Goal: Check status: Check status

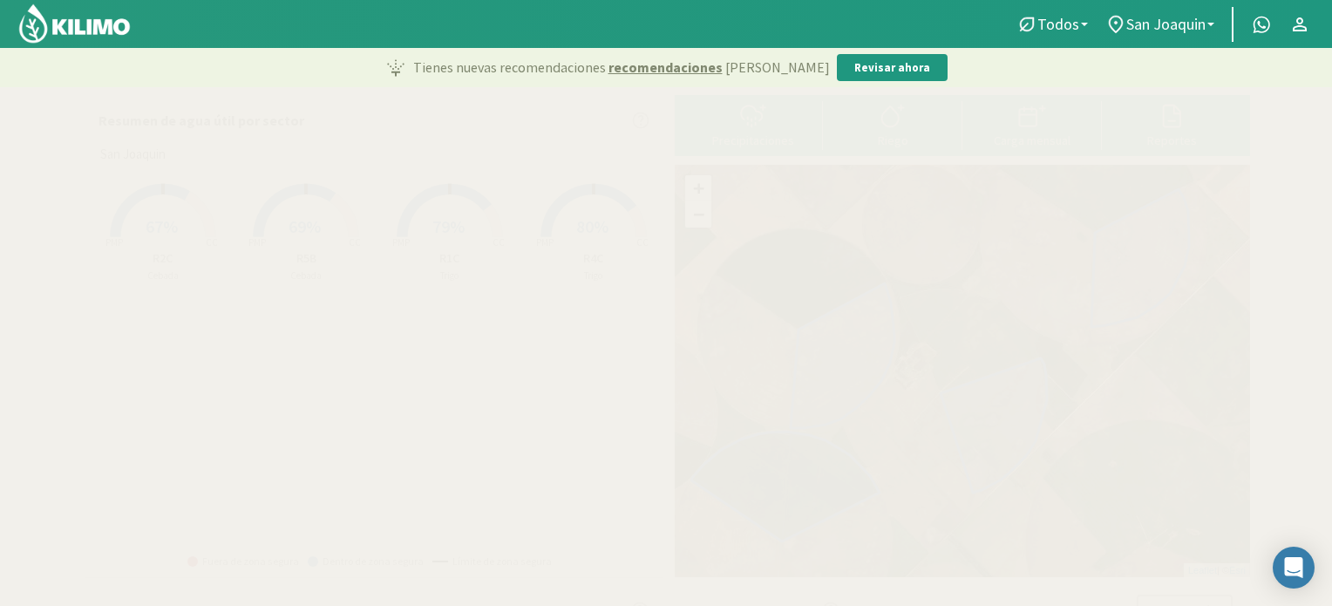
click at [170, 216] on span "67%" at bounding box center [162, 226] width 32 height 22
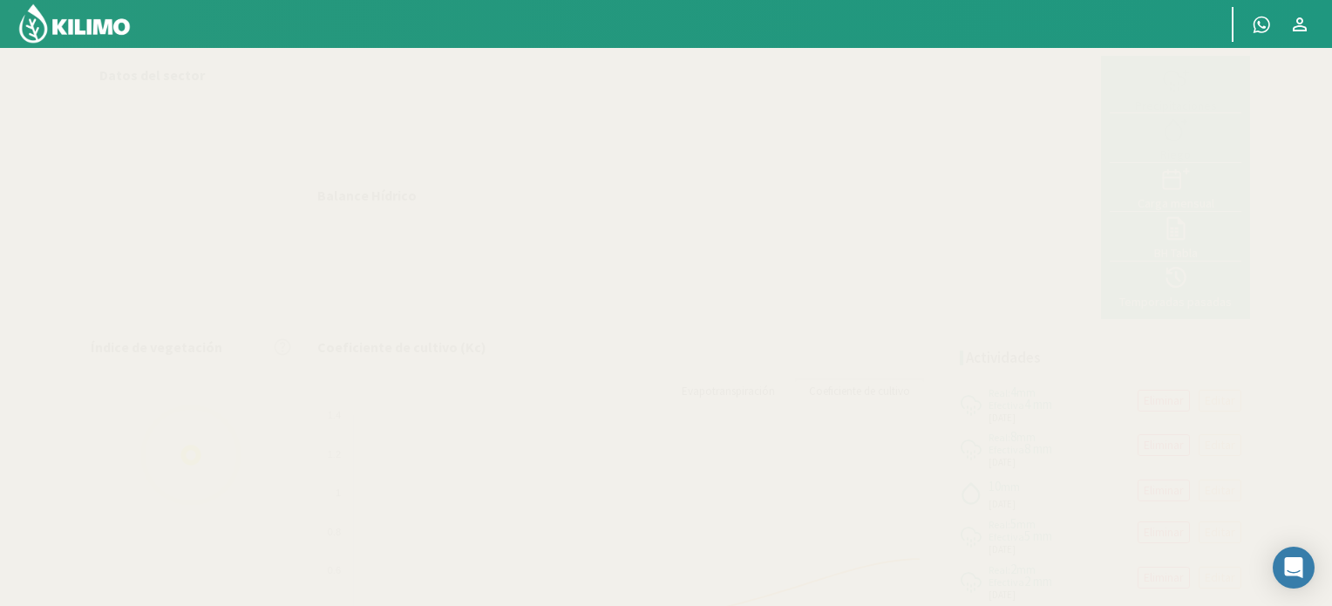
select select "1: Object"
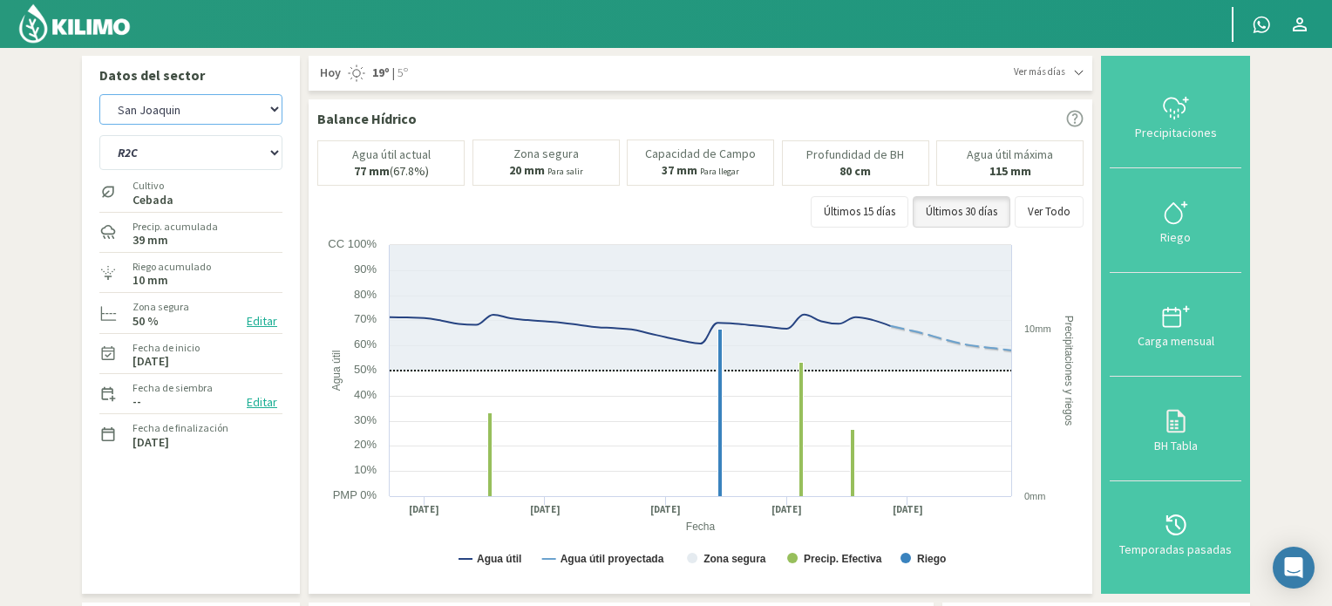
click at [235, 104] on select "San [PERSON_NAME] San [PERSON_NAME] - 40cm" at bounding box center [190, 109] width 183 height 31
click at [99, 94] on select "San [PERSON_NAME] San [PERSON_NAME] - 40cm" at bounding box center [190, 109] width 183 height 31
select select "3: Object"
select select "4: Object"
